Goal: Transaction & Acquisition: Subscribe to service/newsletter

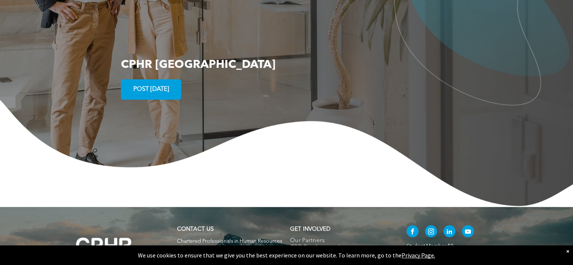
scroll to position [1395, 0]
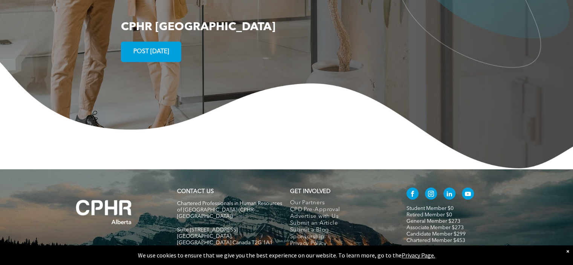
click at [163, 44] on span "POST TODAY" at bounding box center [151, 51] width 41 height 15
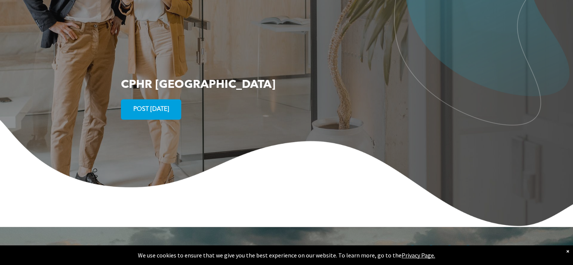
scroll to position [1422, 0]
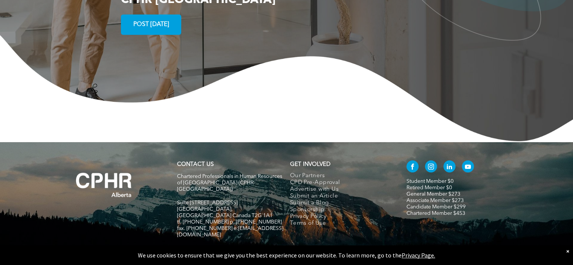
click at [424, 191] on link "General Member $273" at bounding box center [434, 193] width 54 height 5
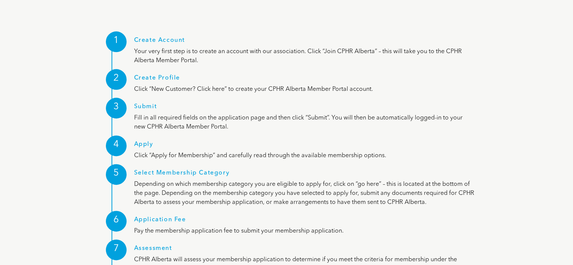
scroll to position [1010, 0]
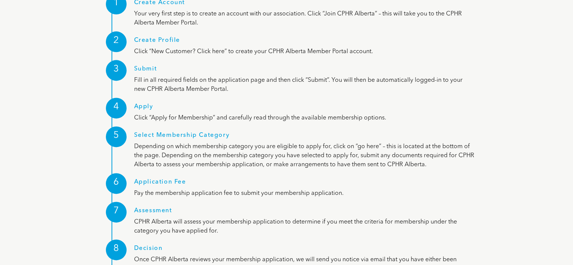
click at [199, 132] on h1 "Select Membership Category" at bounding box center [304, 137] width 341 height 10
drag, startPoint x: 193, startPoint y: 106, endPoint x: 192, endPoint y: 113, distance: 7.0
click at [193, 132] on h1 "Select Membership Category" at bounding box center [304, 137] width 341 height 10
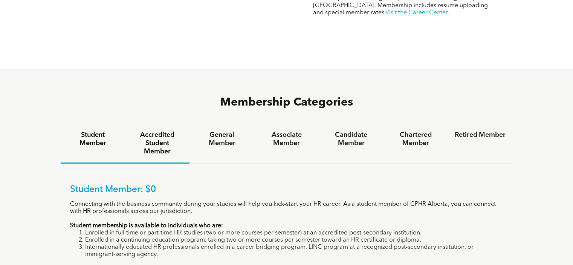
scroll to position [452, 0]
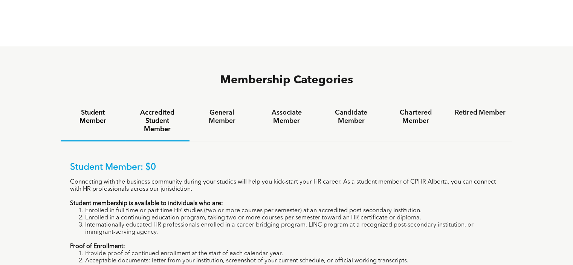
click at [161, 109] on h4 "Accredited Student Member" at bounding box center [157, 121] width 51 height 25
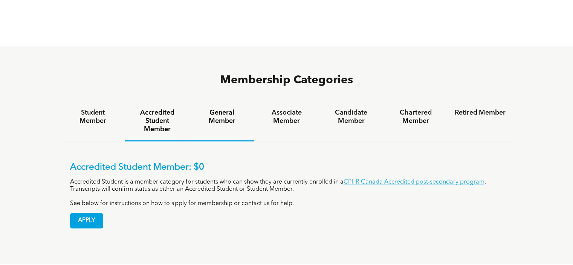
click at [225, 109] on h4 "General Member" at bounding box center [221, 117] width 51 height 17
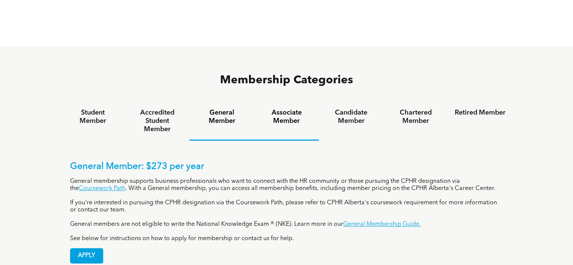
click at [278, 109] on h4 "Associate Member" at bounding box center [286, 117] width 51 height 17
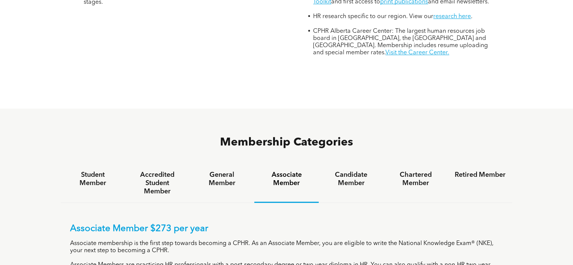
scroll to position [377, 0]
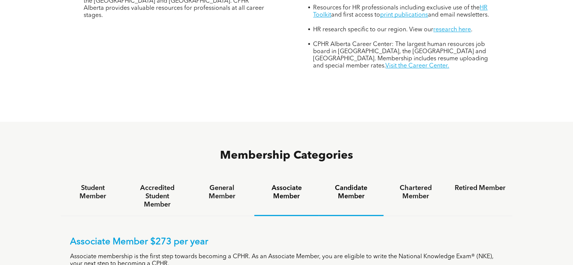
click at [355, 184] on h4 "Candidate Member" at bounding box center [351, 192] width 51 height 17
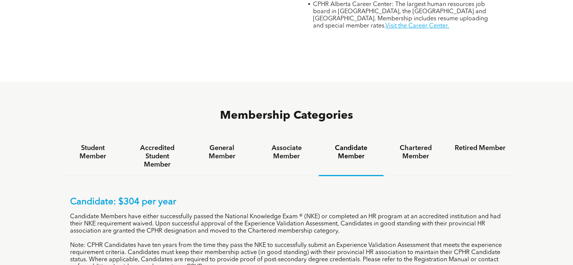
scroll to position [452, 0]
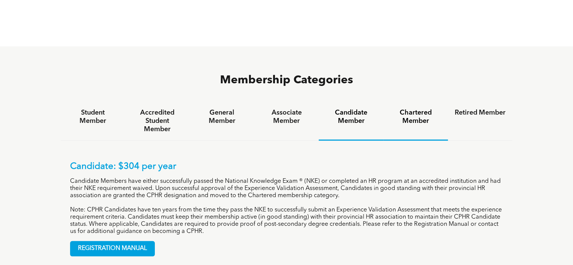
click at [427, 109] on h4 "Chartered Member" at bounding box center [416, 117] width 51 height 17
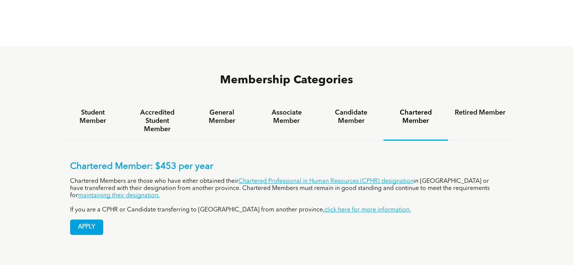
click at [435, 109] on h4 "Chartered Member" at bounding box center [416, 117] width 51 height 17
